Goal: Task Accomplishment & Management: Manage account settings

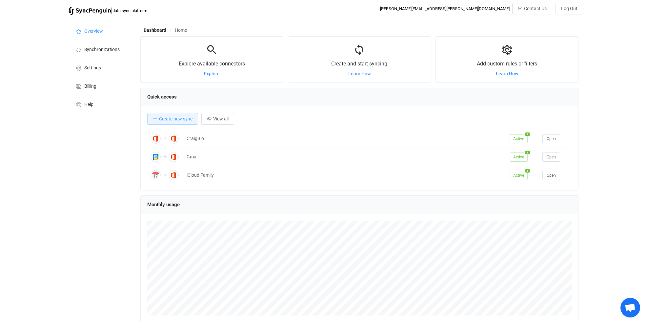
scroll to position [127, 438]
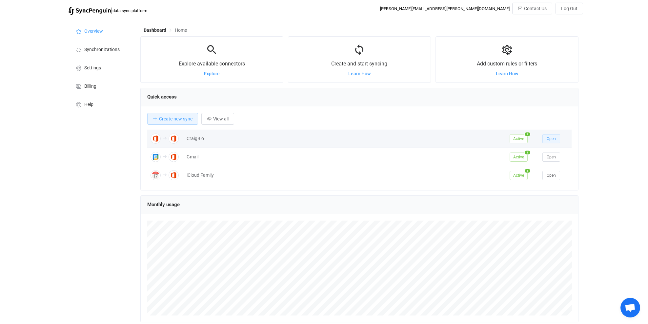
click at [550, 139] on span "Open" at bounding box center [550, 139] width 9 height 5
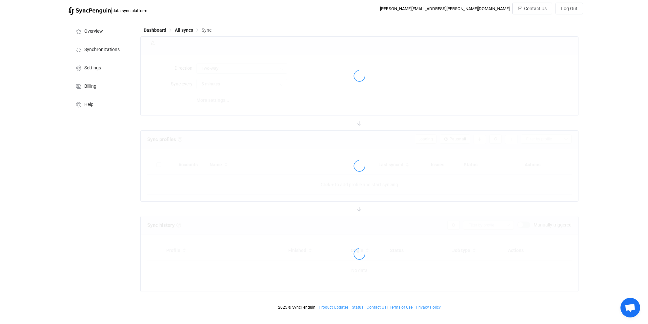
type input "A → B"
type input "10 minutes"
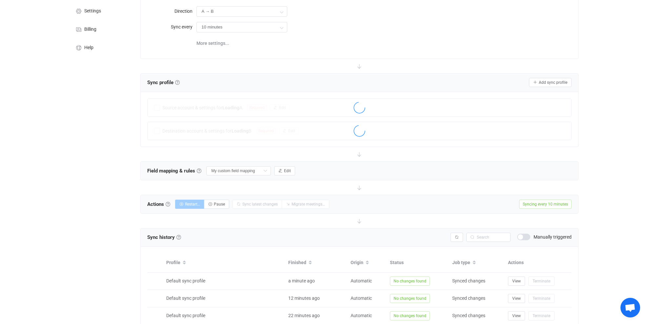
scroll to position [60, 0]
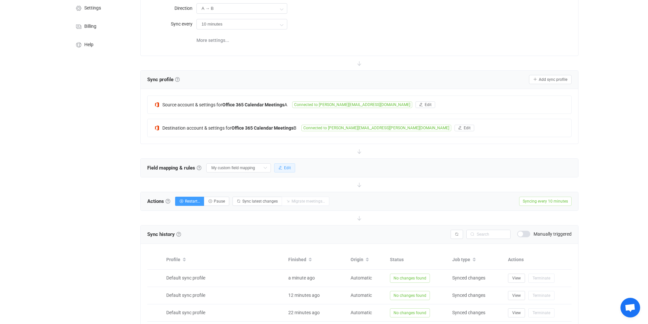
click at [284, 168] on span "Edit" at bounding box center [287, 168] width 7 height 5
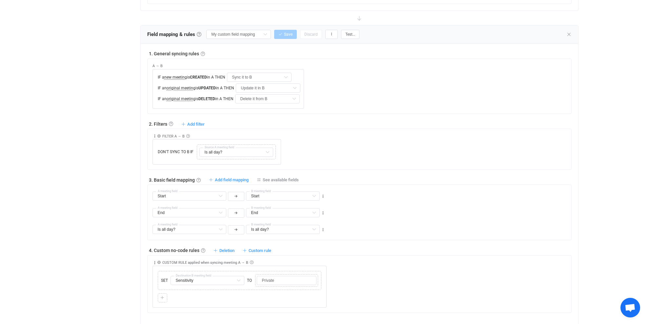
scroll to position [200, 0]
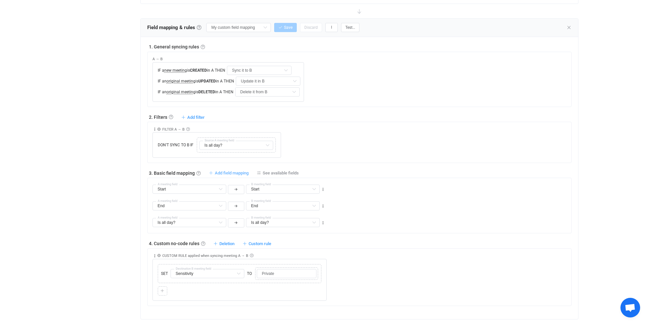
click at [243, 171] on span "Add field mapping" at bounding box center [232, 173] width 34 height 5
type input "Start"
type input "End"
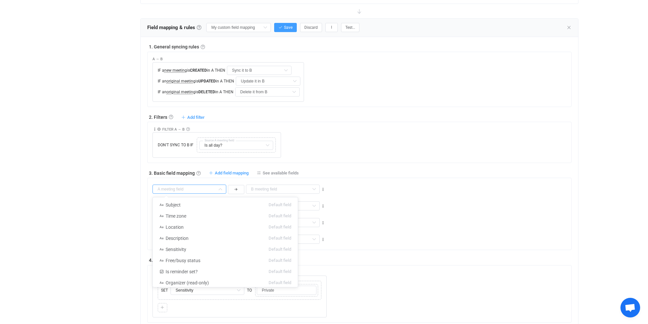
click at [203, 187] on input "text" at bounding box center [189, 189] width 74 height 9
click at [208, 262] on li "Recurrence pattern Default field" at bounding box center [225, 259] width 145 height 11
type input "Recurrence pattern"
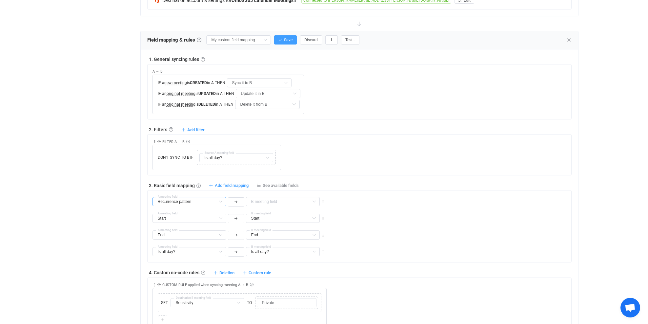
scroll to position [184, 0]
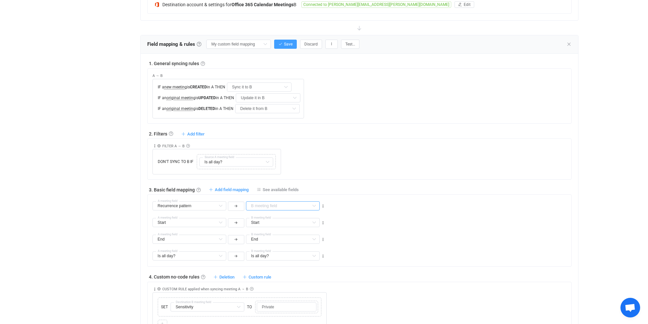
click at [272, 207] on input "text" at bounding box center [283, 206] width 74 height 9
click at [293, 229] on span "Recurrence pattern" at bounding box center [278, 227] width 39 height 5
type input "Recurrence pattern"
click at [236, 187] on span "Add field mapping" at bounding box center [232, 189] width 34 height 5
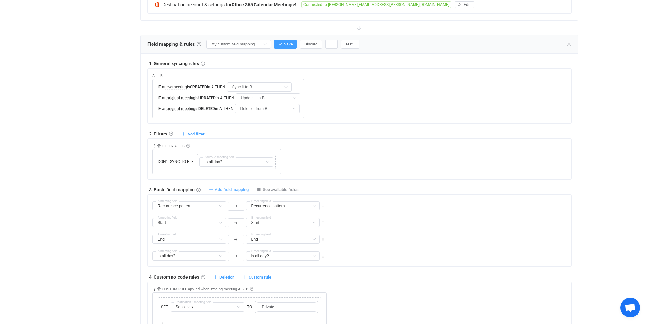
type input "Recurrence pattern"
type input "Start"
type input "End"
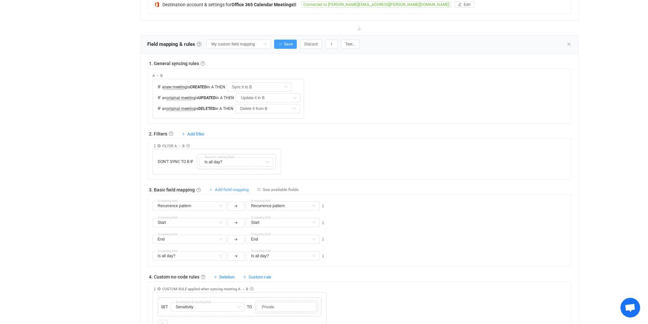
type input "End"
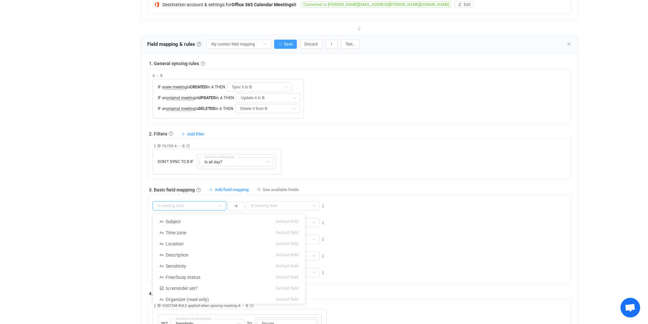
click at [209, 205] on input "text" at bounding box center [189, 206] width 74 height 9
click at [204, 264] on span "Recurrence exceptions" at bounding box center [188, 265] width 46 height 5
type input "Recurrence exceptions"
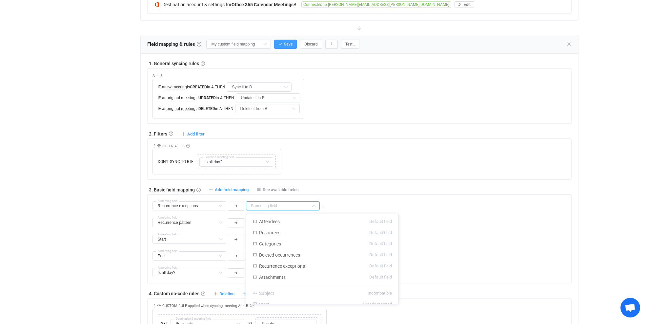
click at [285, 207] on input "text" at bounding box center [283, 206] width 74 height 9
click at [278, 266] on span "Recurrence exceptions" at bounding box center [282, 266] width 46 height 5
type input "Recurrence exceptions"
click at [268, 266] on span "Recurrence exceptions" at bounding box center [283, 266] width 48 height 5
type input "Recurrence exceptions"
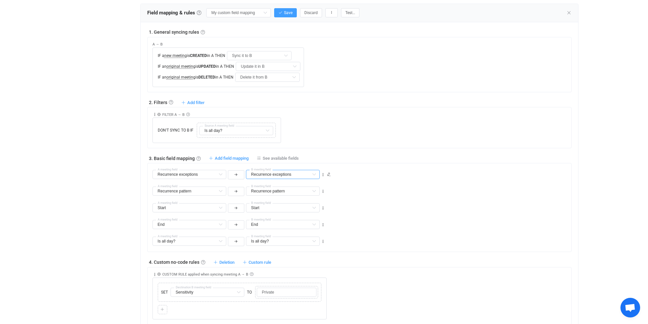
scroll to position [217, 0]
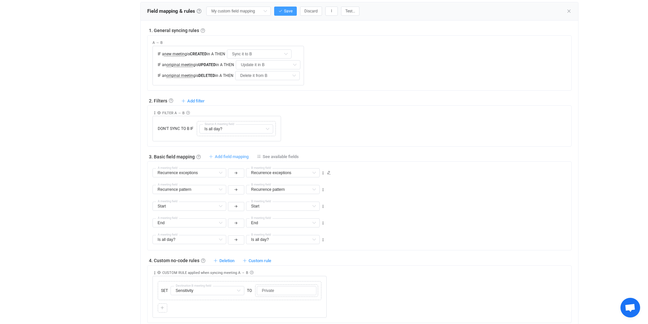
click at [245, 158] on span "Add field mapping" at bounding box center [232, 156] width 34 height 5
type input "Recurrence exceptions"
type input "Recurrence pattern"
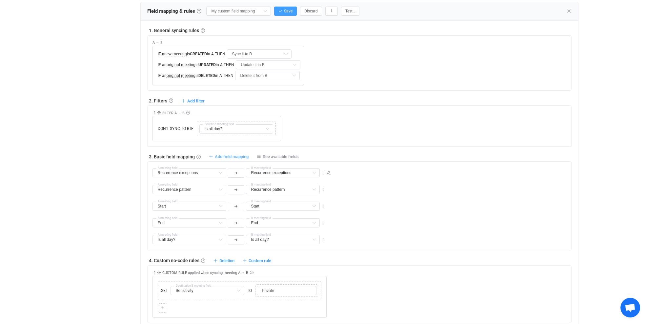
type input "Start"
type input "End"
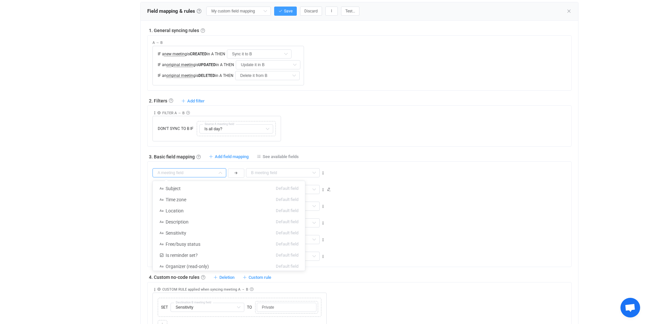
click at [209, 172] on input "text" at bounding box center [189, 172] width 74 height 9
click at [203, 205] on span "Deleted occurrences" at bounding box center [185, 207] width 41 height 5
type input "Deleted occurrences"
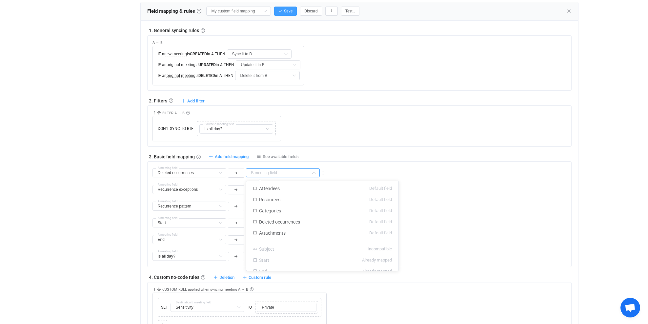
click at [280, 170] on input "text" at bounding box center [283, 172] width 74 height 9
click at [298, 224] on span "Deleted occurrences" at bounding box center [279, 222] width 41 height 5
type input "Deleted occurrences"
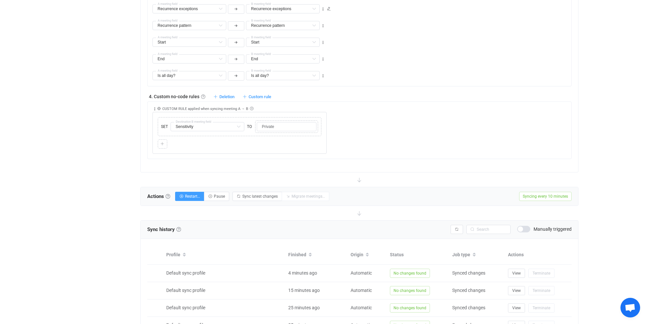
scroll to position [401, 0]
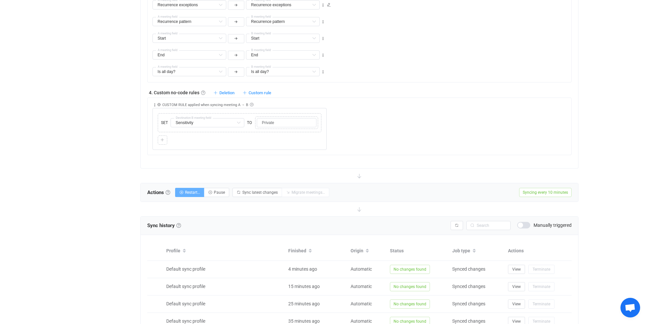
click at [197, 193] on span "Restart…" at bounding box center [192, 192] width 15 height 5
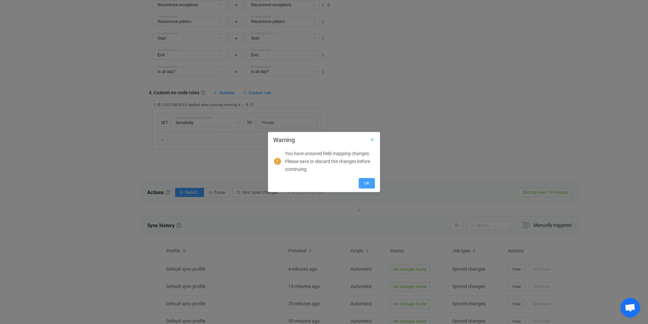
click at [371, 142] on icon "Close" at bounding box center [371, 139] width 5 height 5
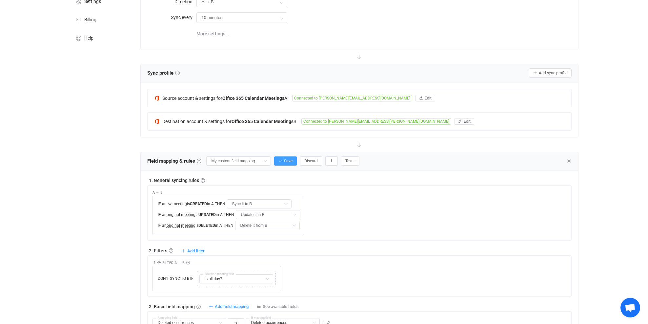
scroll to position [0, 0]
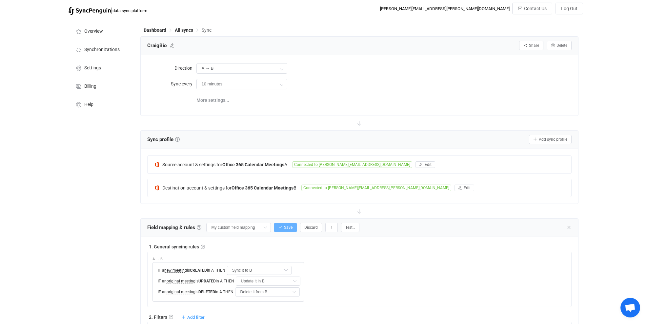
click at [284, 228] on span "Save" at bounding box center [288, 227] width 9 height 5
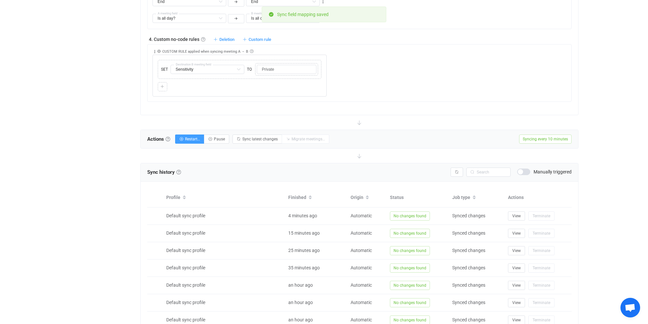
scroll to position [457, 0]
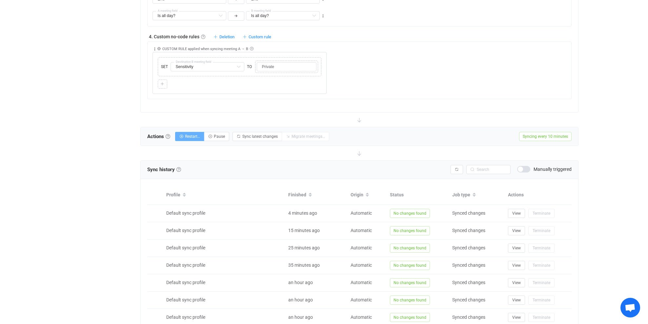
click at [188, 134] on span "Restart…" at bounding box center [192, 136] width 15 height 5
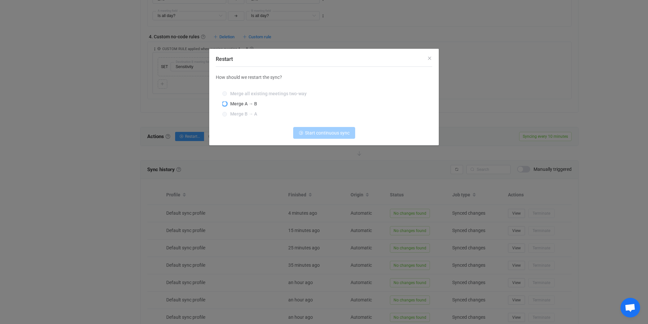
click at [225, 102] on span "Restart" at bounding box center [224, 104] width 5 height 5
click at [225, 102] on input "Merge A → B" at bounding box center [224, 104] width 5 height 5
radio input "true"
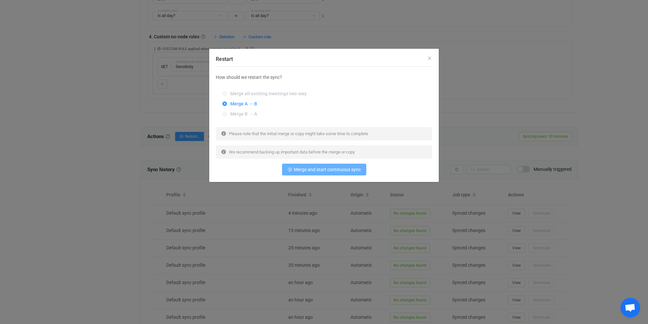
click at [321, 170] on span "Merge and start continuous sync" at bounding box center [327, 169] width 67 height 5
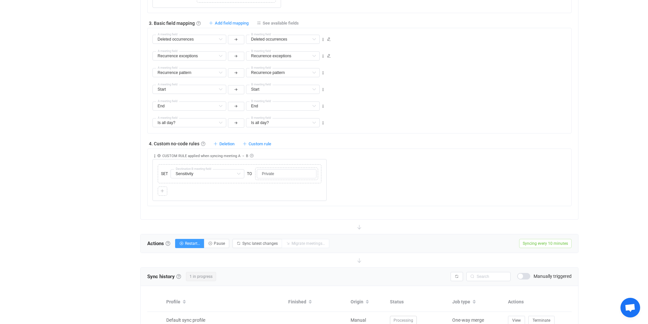
scroll to position [0, 0]
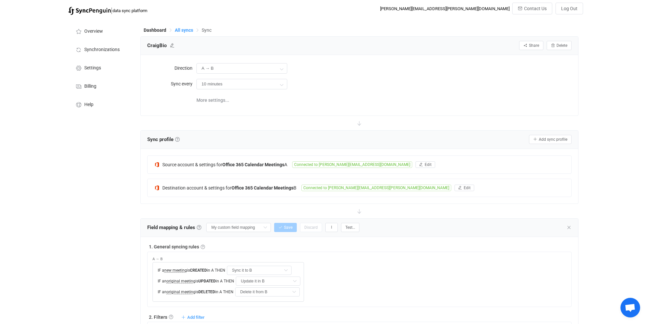
click at [184, 30] on span "All syncs" at bounding box center [184, 30] width 18 height 5
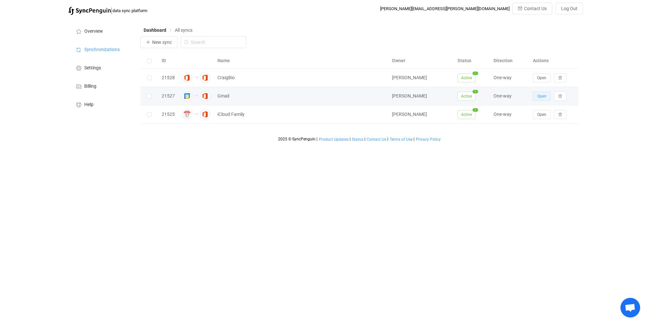
click at [544, 97] on span "Open" at bounding box center [541, 96] width 9 height 5
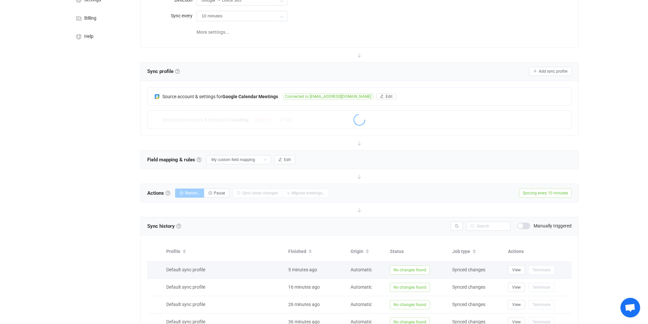
scroll to position [69, 0]
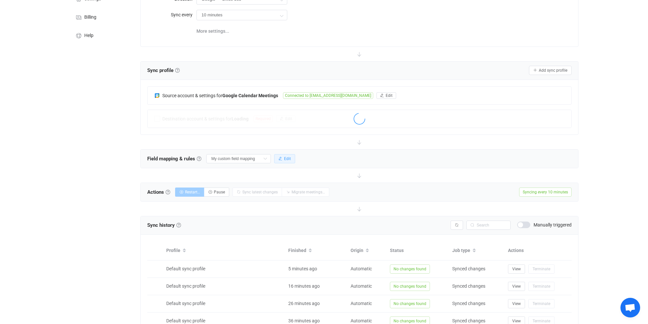
click at [285, 156] on button "Edit" at bounding box center [284, 158] width 21 height 9
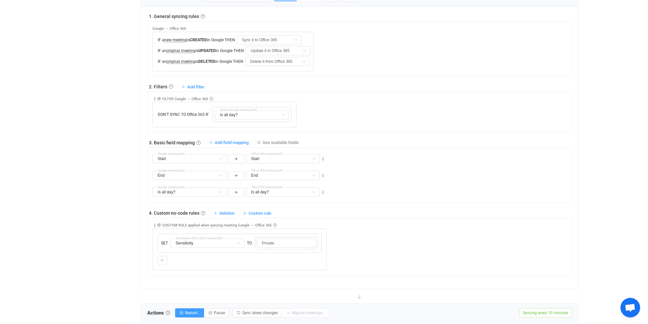
scroll to position [230, 0]
click at [231, 144] on span "Add field mapping" at bounding box center [232, 143] width 34 height 5
type input "Start"
type input "End"
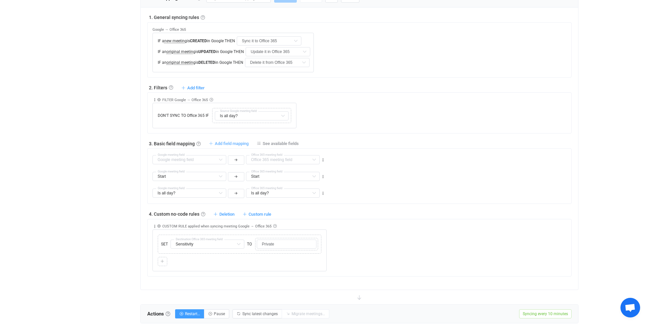
type input "End"
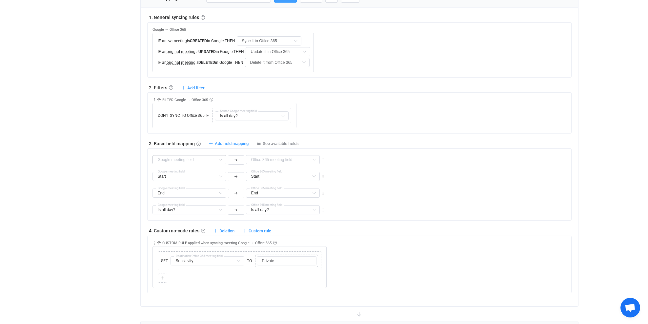
click at [219, 158] on icon at bounding box center [220, 159] width 8 height 9
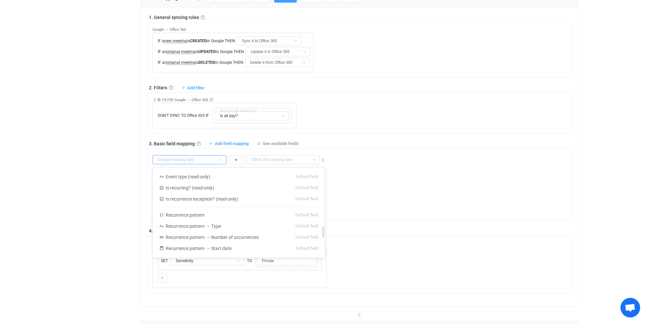
scroll to position [500, 0]
click at [198, 213] on span "Recurrence pattern" at bounding box center [184, 212] width 39 height 5
type input "Recurrence pattern"
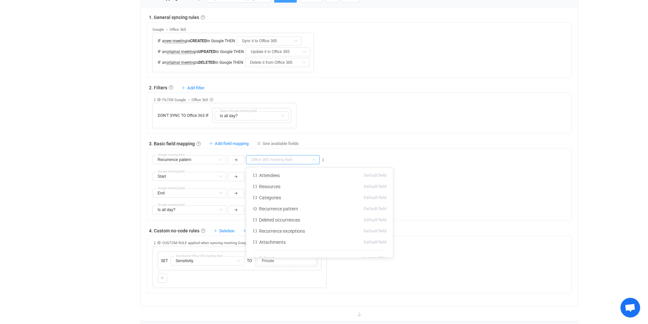
click at [279, 161] on input "text" at bounding box center [283, 159] width 74 height 9
click at [293, 209] on span "Recurrence pattern" at bounding box center [278, 208] width 39 height 5
type input "Recurrence pattern"
click at [227, 142] on span "Add field mapping" at bounding box center [232, 143] width 34 height 5
type input "Recurrence pattern"
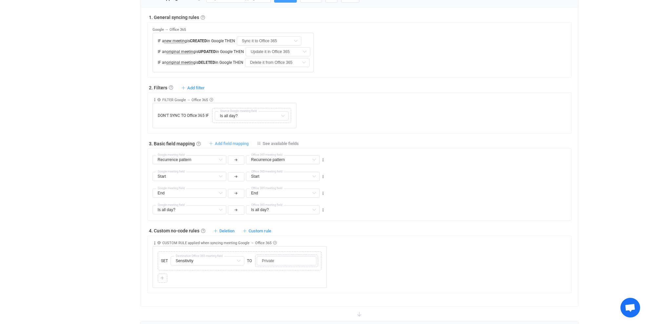
type input "Recurrence pattern"
type input "Start"
type input "End"
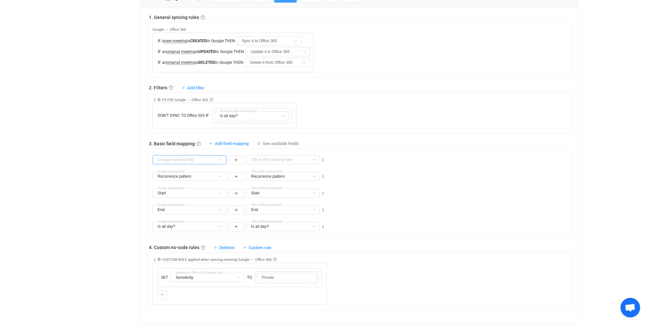
click at [204, 157] on input "text" at bounding box center [189, 159] width 74 height 9
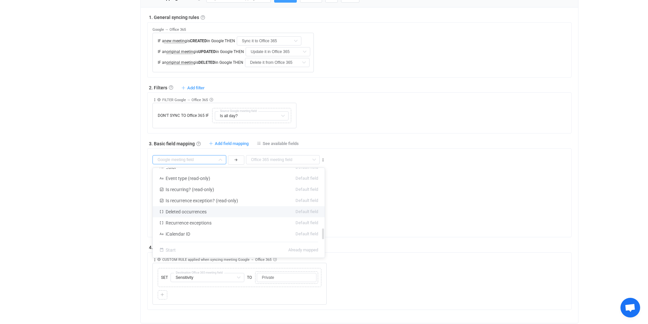
scroll to position [494, 0]
click at [212, 227] on li "Recurrence exceptions Default field" at bounding box center [239, 225] width 172 height 11
type input "Recurrence exceptions"
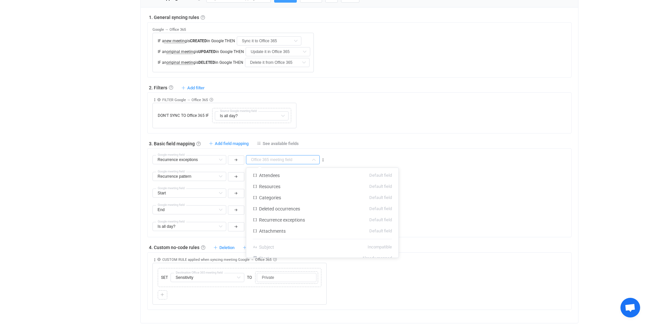
click at [292, 160] on input "text" at bounding box center [283, 159] width 74 height 9
click at [298, 217] on li "Recurrence exceptions Default field" at bounding box center [322, 220] width 152 height 11
type input "Recurrence exceptions"
click at [237, 143] on span "Add field mapping" at bounding box center [232, 143] width 34 height 5
type input "Recurrence exceptions"
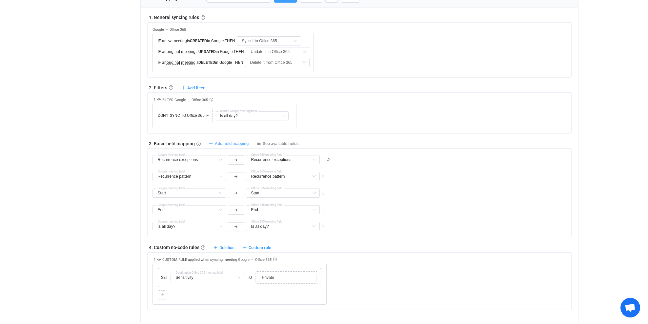
type input "Recurrence exceptions"
type input "Recurrence pattern"
type input "Start"
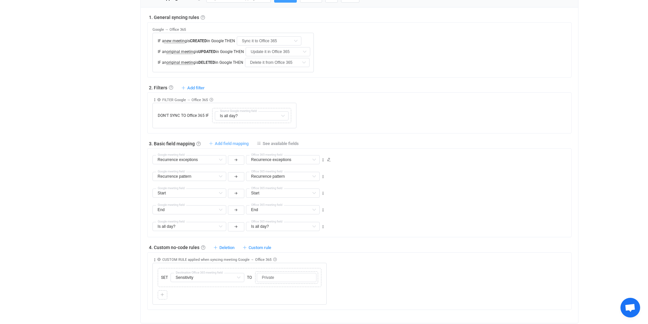
type input "End"
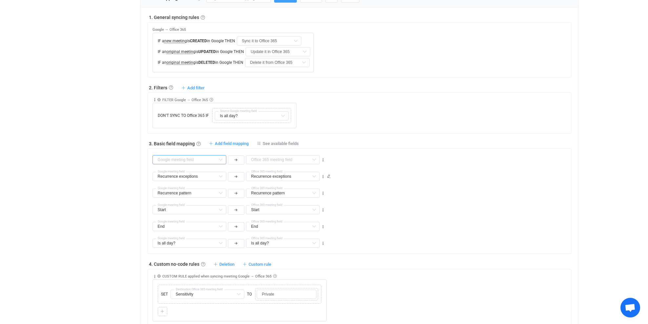
click at [208, 159] on input "text" at bounding box center [189, 159] width 74 height 9
drag, startPoint x: 201, startPoint y: 185, endPoint x: 237, endPoint y: 175, distance: 37.2
click at [202, 185] on span "Deleted occurrences" at bounding box center [185, 184] width 41 height 5
type input "Deleted occurrences"
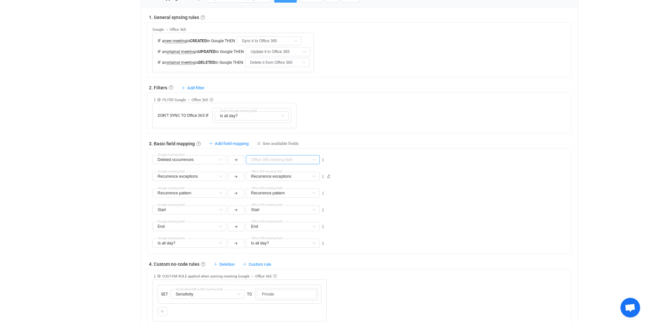
click at [264, 160] on input "text" at bounding box center [283, 159] width 74 height 9
click at [284, 209] on span "Deleted occurrences" at bounding box center [279, 208] width 41 height 5
type input "Deleted occurrences"
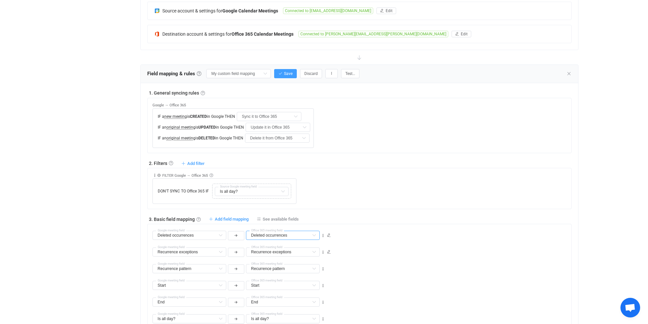
scroll to position [153, 0]
click at [284, 75] on span "Save" at bounding box center [288, 74] width 9 height 5
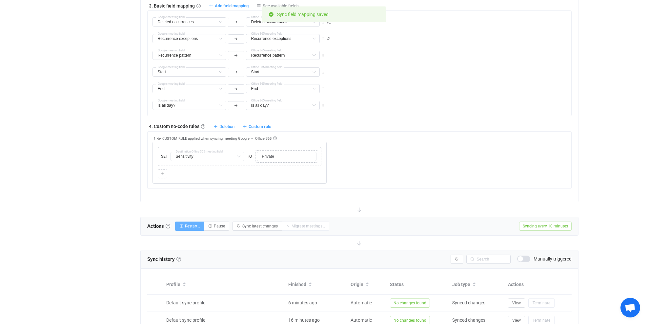
scroll to position [372, 0]
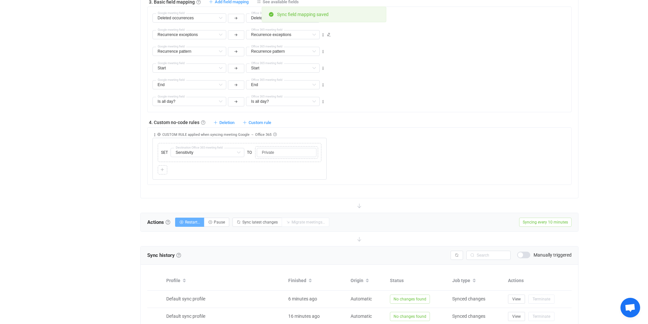
click at [189, 221] on span "Restart…" at bounding box center [192, 222] width 15 height 5
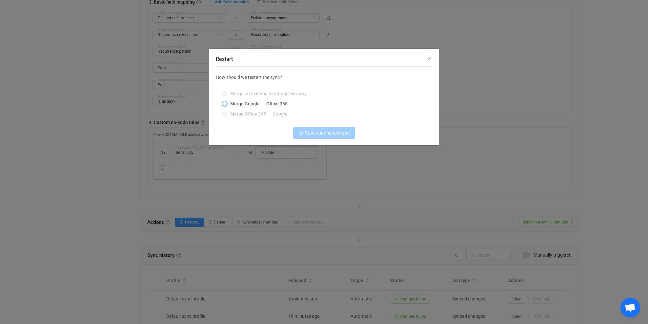
click at [249, 103] on span "Merge Google → Office 365" at bounding box center [257, 103] width 61 height 5
click at [227, 103] on input "Merge Google → Office 365" at bounding box center [224, 104] width 5 height 5
radio input "true"
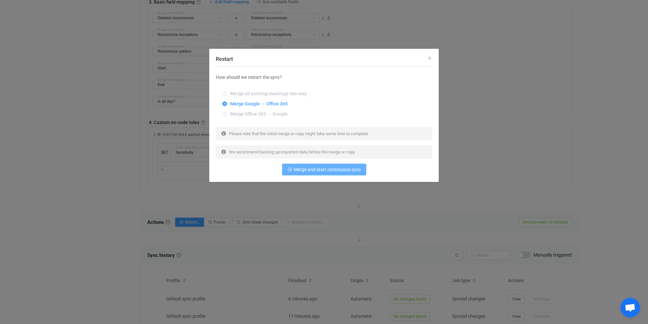
click at [333, 170] on span "Merge and start continuous sync" at bounding box center [327, 169] width 67 height 5
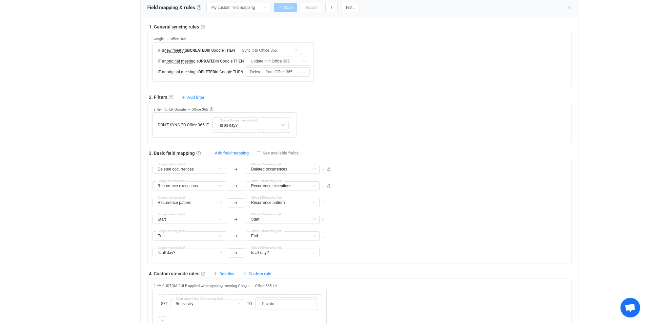
scroll to position [0, 0]
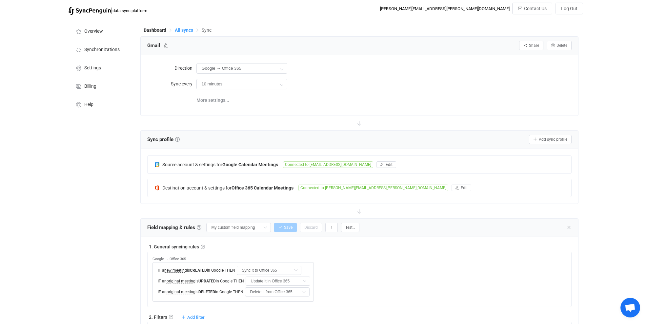
click at [192, 29] on span "All syncs" at bounding box center [184, 30] width 18 height 5
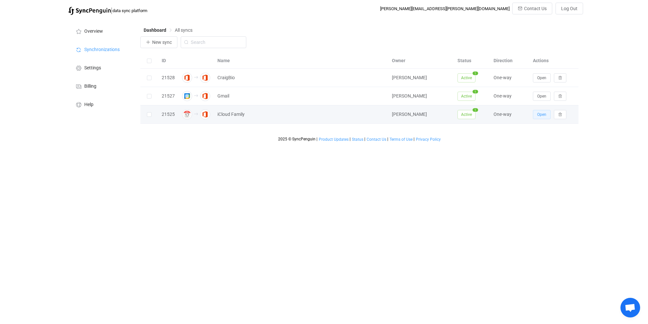
click at [541, 114] on span "Open" at bounding box center [541, 114] width 9 height 5
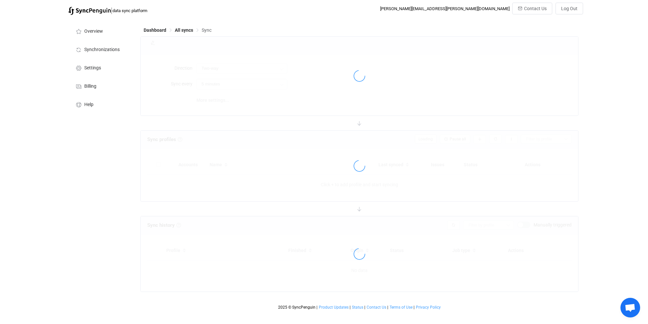
type input "iCloud → Office 365"
type input "10 minutes"
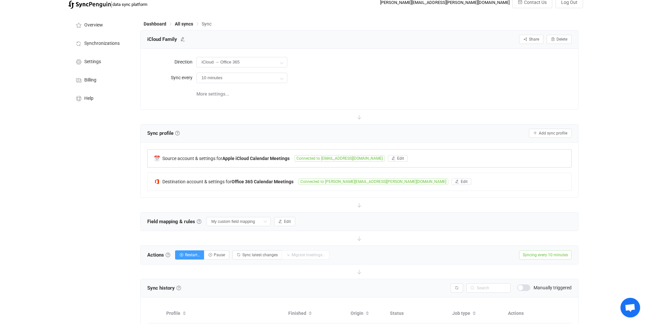
scroll to position [7, 0]
click at [247, 221] on input "My custom field mapping" at bounding box center [238, 221] width 65 height 9
click at [278, 220] on icon "button" at bounding box center [280, 222] width 4 height 4
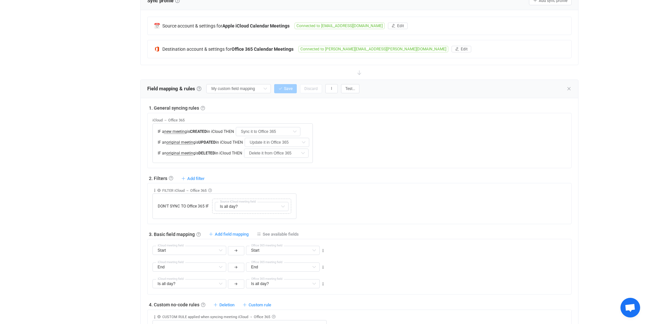
scroll to position [140, 0]
click at [232, 234] on span "Add field mapping" at bounding box center [232, 233] width 34 height 5
type input "Start"
type input "End"
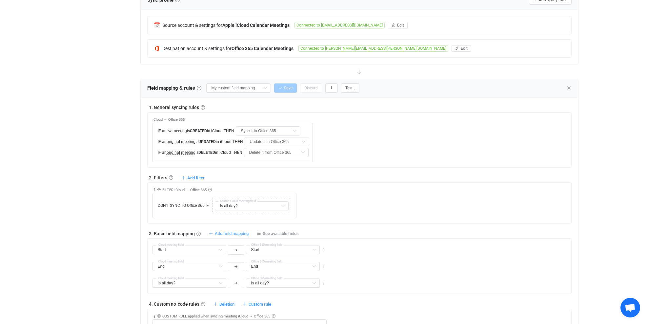
type input "End"
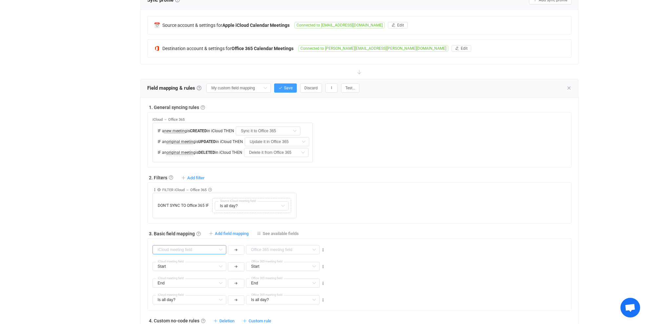
click at [192, 249] on input "text" at bounding box center [189, 249] width 74 height 9
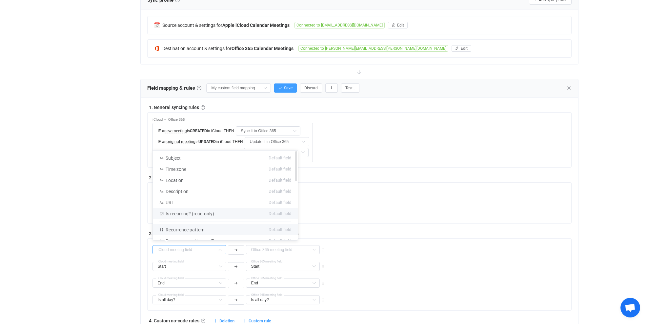
click at [199, 228] on span "Recurrence pattern" at bounding box center [184, 229] width 39 height 5
type input "Recurrence pattern"
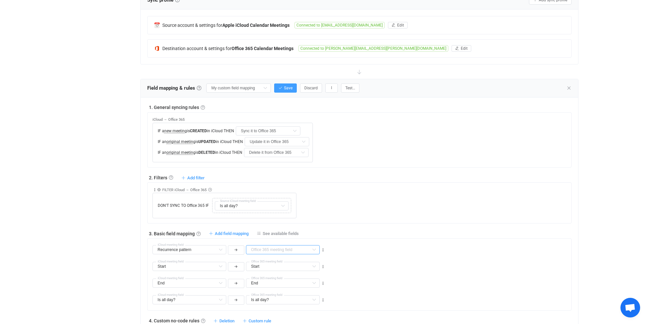
click at [272, 250] on input "text" at bounding box center [283, 249] width 74 height 9
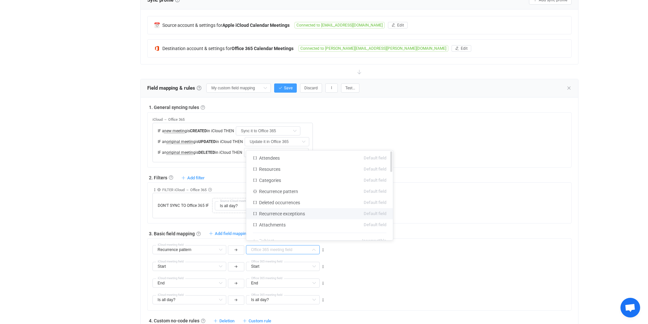
scroll to position [1, 0]
click at [289, 190] on span "Recurrence pattern" at bounding box center [278, 190] width 39 height 5
type input "Recurrence pattern"
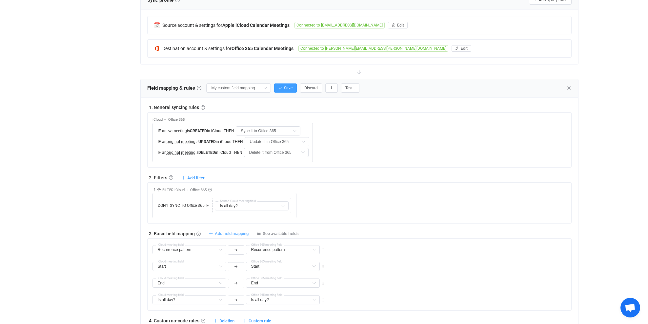
scroll to position [140, 0]
click at [235, 234] on span "Add field mapping" at bounding box center [232, 233] width 34 height 5
type input "Recurrence pattern"
type input "Start"
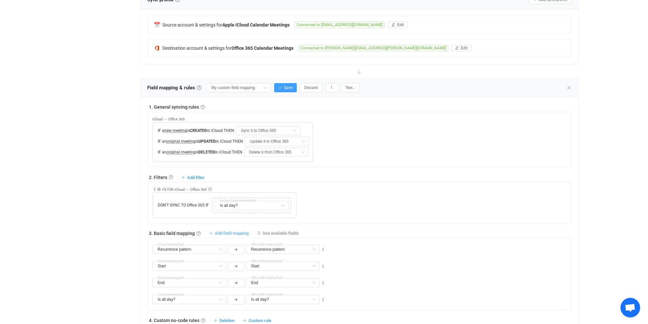
type input "Start"
type input "End"
click at [207, 249] on input "text" at bounding box center [189, 249] width 74 height 9
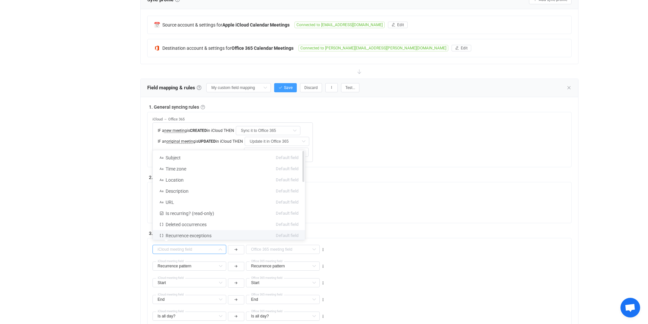
click at [207, 235] on span "Recurrence exceptions" at bounding box center [188, 235] width 46 height 5
type input "Recurrence exceptions"
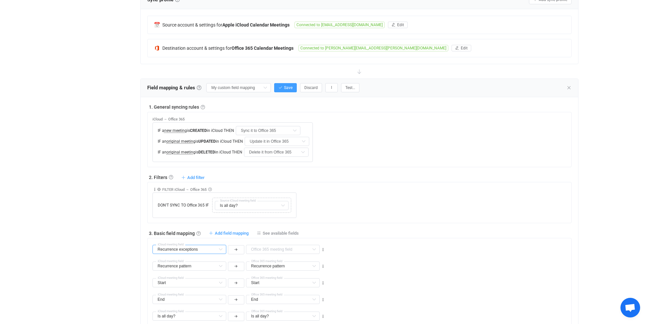
scroll to position [1, 0]
click at [239, 231] on span "Add field mapping" at bounding box center [232, 233] width 34 height 5
type input "Recurrence exceptions"
type input "Recurrence pattern"
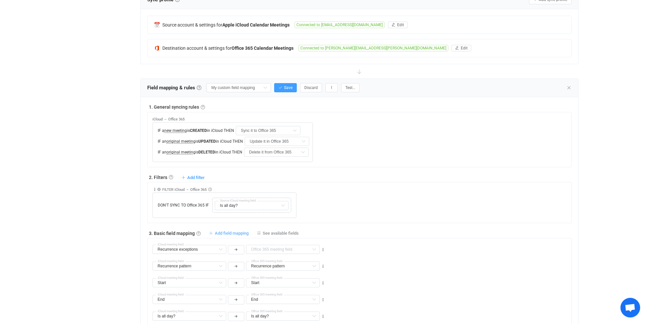
type input "Start"
type input "End"
click at [240, 233] on span "Add field mapping" at bounding box center [232, 233] width 34 height 5
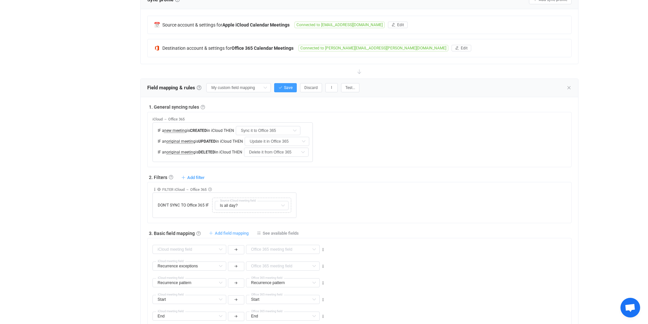
type input "Recurrence exceptions"
type input "Recurrence pattern"
type input "Start"
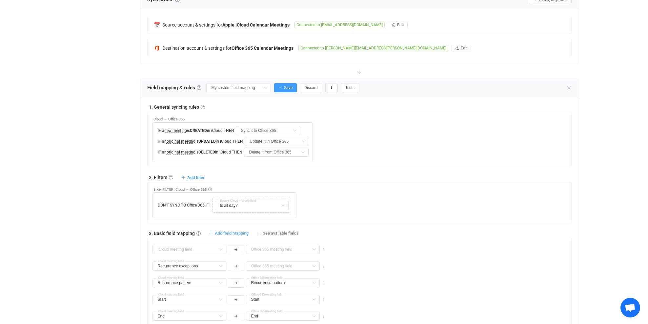
type input "End"
click at [323, 248] on icon at bounding box center [323, 250] width 5 height 5
click at [307, 286] on li "Delete" at bounding box center [302, 288] width 43 height 12
type input "Recurrence exceptions"
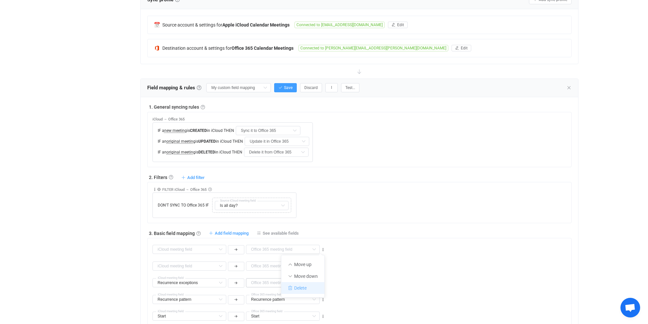
type input "Recurrence pattern"
type input "Start"
type input "End"
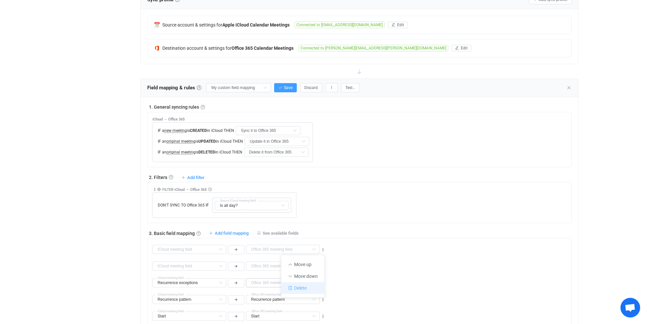
type input "End"
type input "Is all day?"
click at [208, 251] on input "text" at bounding box center [189, 249] width 74 height 9
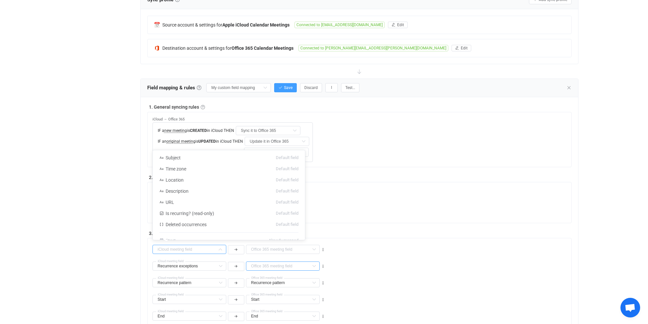
click at [256, 265] on input "text" at bounding box center [283, 266] width 74 height 9
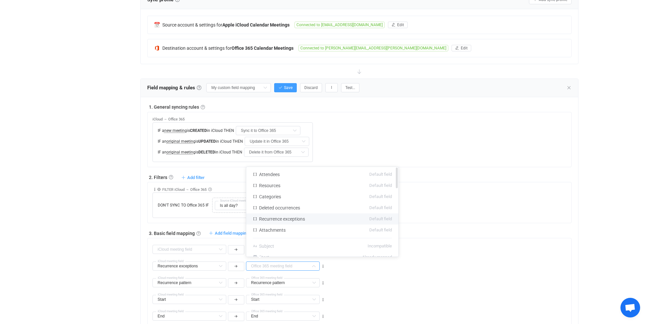
click at [279, 218] on span "Recurrence exceptions" at bounding box center [282, 219] width 46 height 5
type input "Recurrence exceptions"
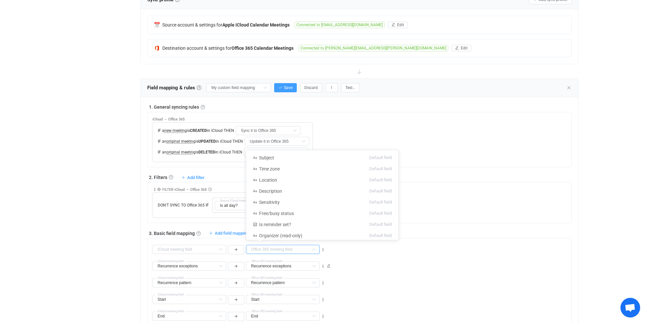
click at [265, 248] on input "text" at bounding box center [283, 249] width 74 height 9
click at [207, 244] on div "Subject Default field Time zone Default field Location Default field Descriptio…" at bounding box center [238, 249] width 174 height 12
click at [207, 249] on input "text" at bounding box center [189, 249] width 74 height 9
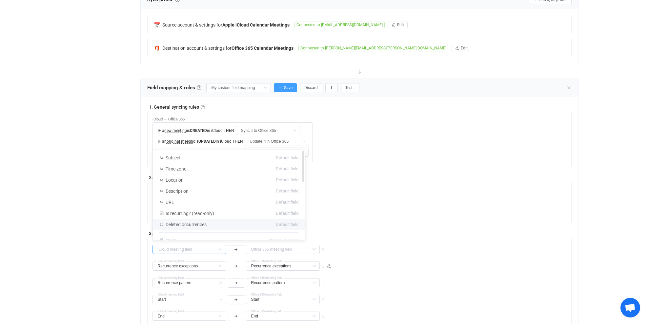
click at [191, 223] on span "Deleted occurrences" at bounding box center [185, 224] width 41 height 5
type input "Deleted occurrences"
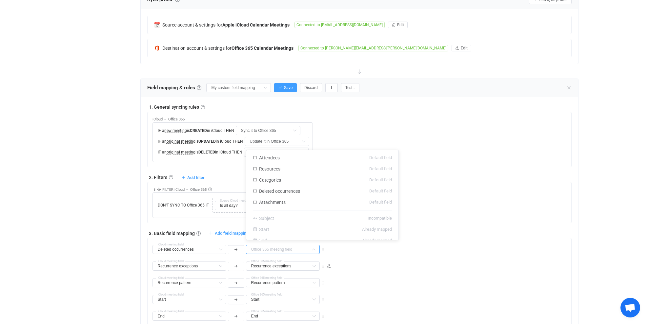
click at [264, 250] on input "text" at bounding box center [283, 249] width 74 height 9
click at [284, 193] on span "Deleted occurrences" at bounding box center [279, 191] width 41 height 5
type input "Deleted occurrences"
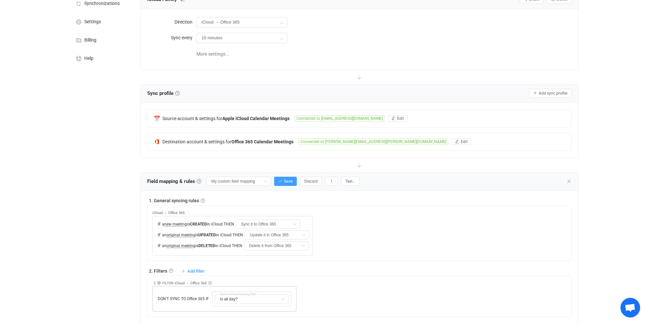
scroll to position [43, 0]
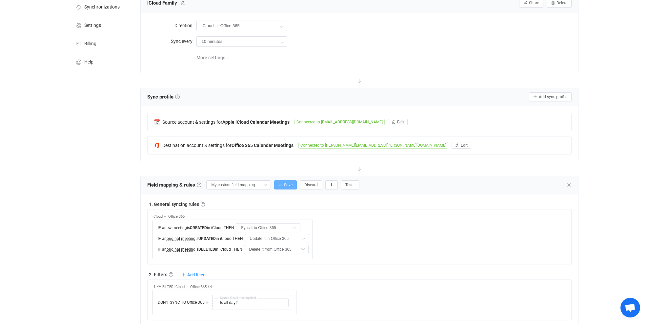
click at [276, 183] on button "Save" at bounding box center [285, 185] width 23 height 9
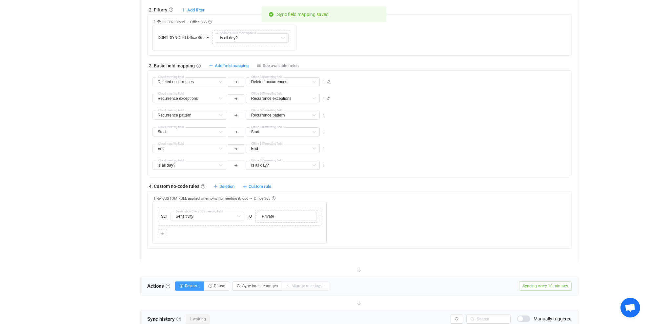
scroll to position [317, 0]
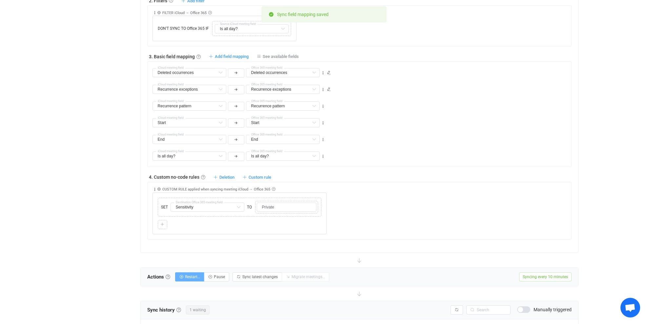
click at [192, 276] on span "Restart…" at bounding box center [192, 277] width 15 height 5
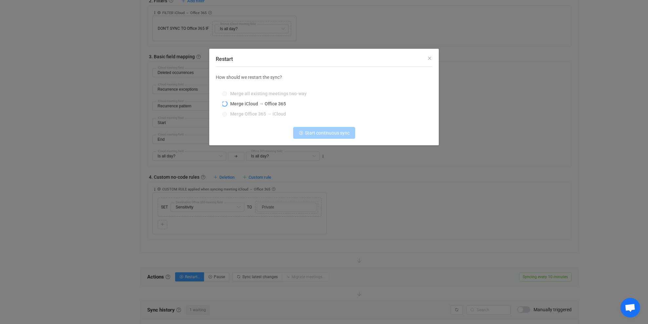
click at [263, 106] on span "Merge iCloud → Office 365" at bounding box center [256, 103] width 59 height 5
click at [227, 106] on input "Merge iCloud → Office 365" at bounding box center [224, 104] width 5 height 5
radio input "true"
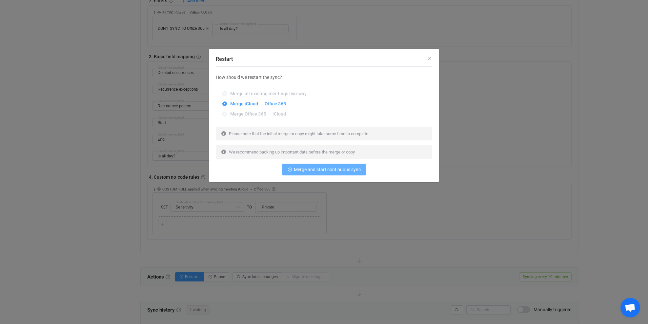
click at [314, 170] on span "Merge and start continuous sync" at bounding box center [327, 169] width 67 height 5
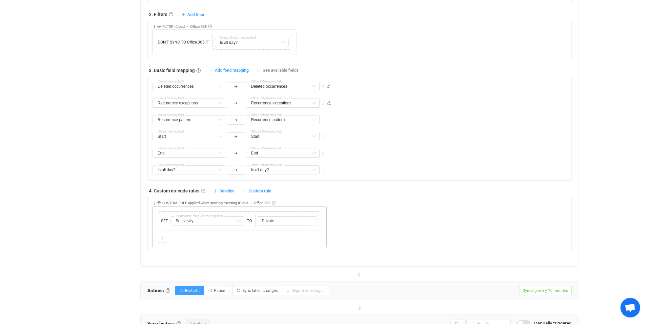
scroll to position [0, 0]
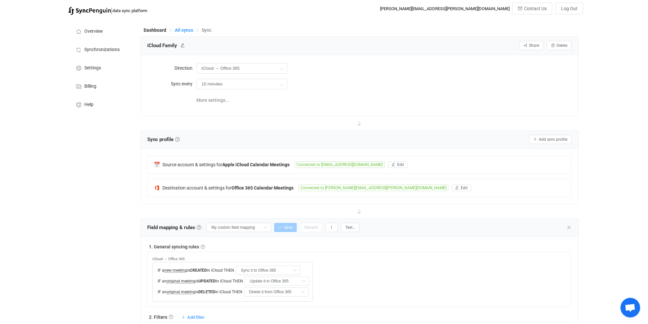
click at [180, 29] on span "All syncs" at bounding box center [184, 30] width 18 height 5
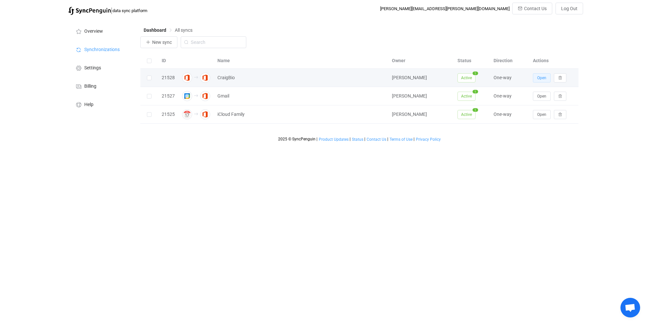
click at [537, 78] on span "Open" at bounding box center [541, 78] width 9 height 5
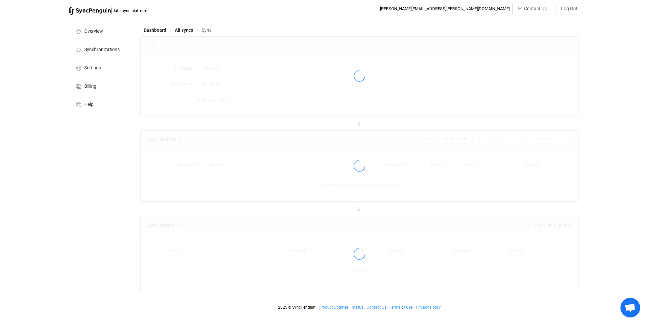
type input "A → B"
type input "10 minutes"
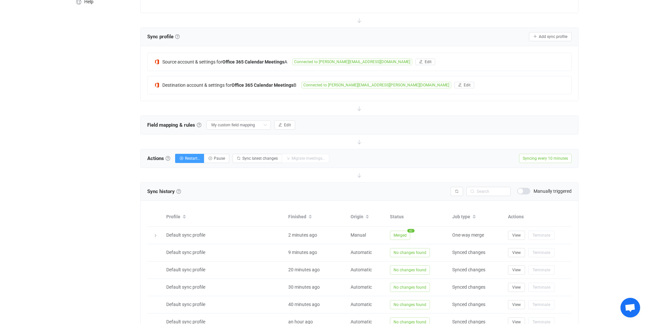
scroll to position [104, 0]
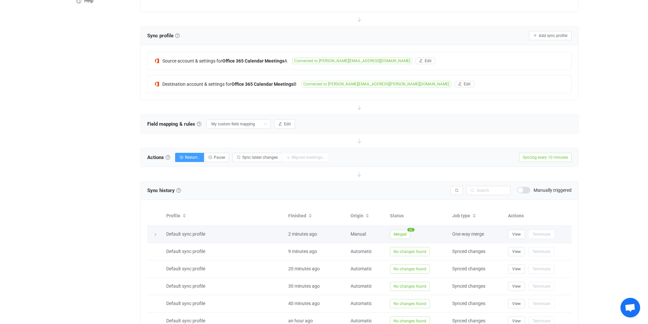
click at [156, 233] on icon at bounding box center [155, 235] width 4 height 4
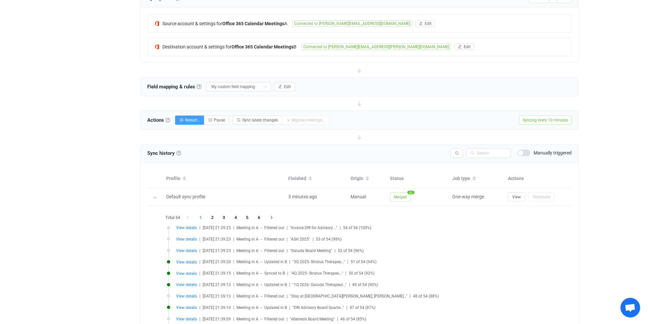
scroll to position [140, 0]
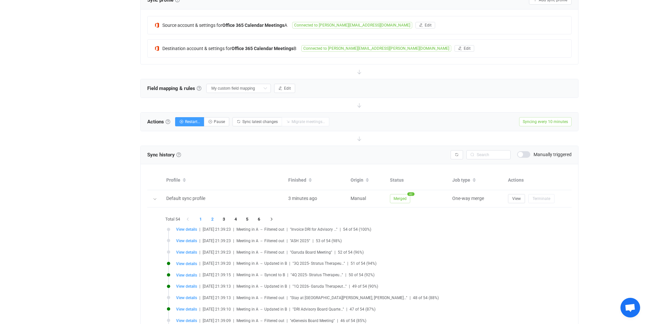
click at [211, 218] on li "2" at bounding box center [212, 219] width 12 height 9
click at [219, 218] on li "3" at bounding box center [224, 219] width 12 height 9
click at [236, 218] on li "4" at bounding box center [236, 219] width 12 height 9
click at [246, 219] on li "5" at bounding box center [247, 219] width 12 height 9
click at [260, 219] on li "6" at bounding box center [259, 219] width 12 height 9
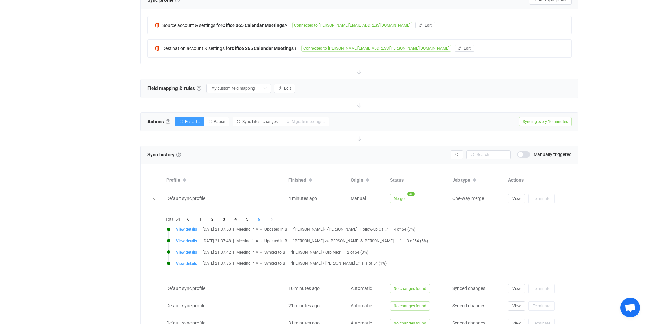
click at [45, 107] on div "| data sync platform adam.craig@x4pharma.com Contact Us Log Out Overview Synchr…" at bounding box center [324, 170] width 648 height 615
